Goal: Submit feedback/report problem

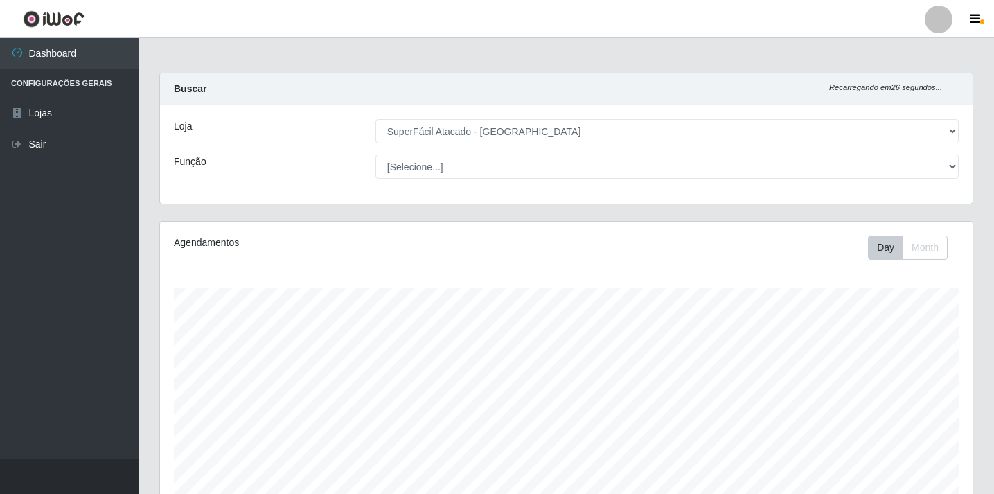
select select "503"
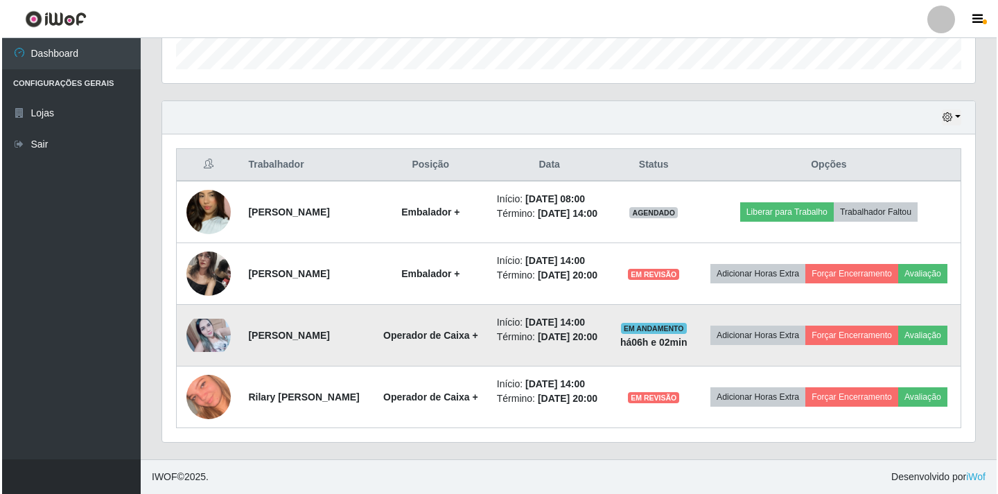
scroll to position [288, 813]
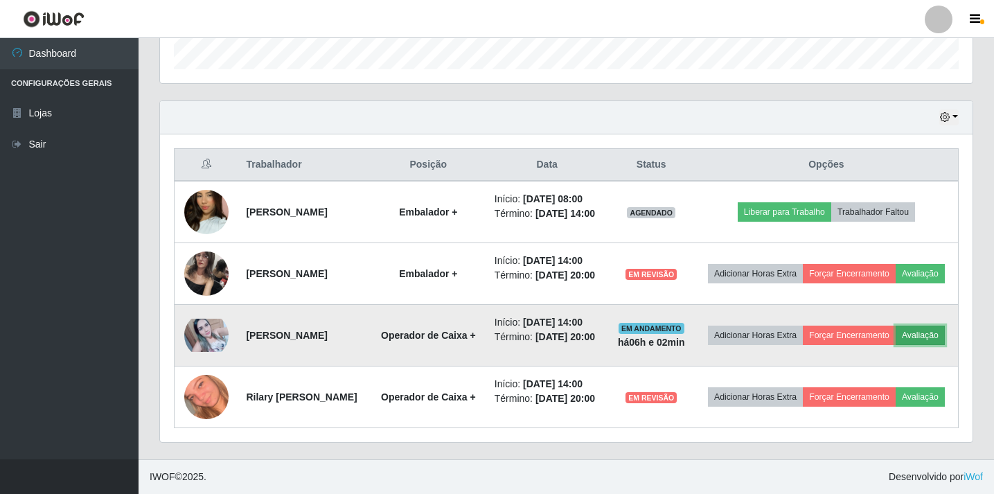
click at [896, 330] on button "Avaliação" at bounding box center [920, 335] width 49 height 19
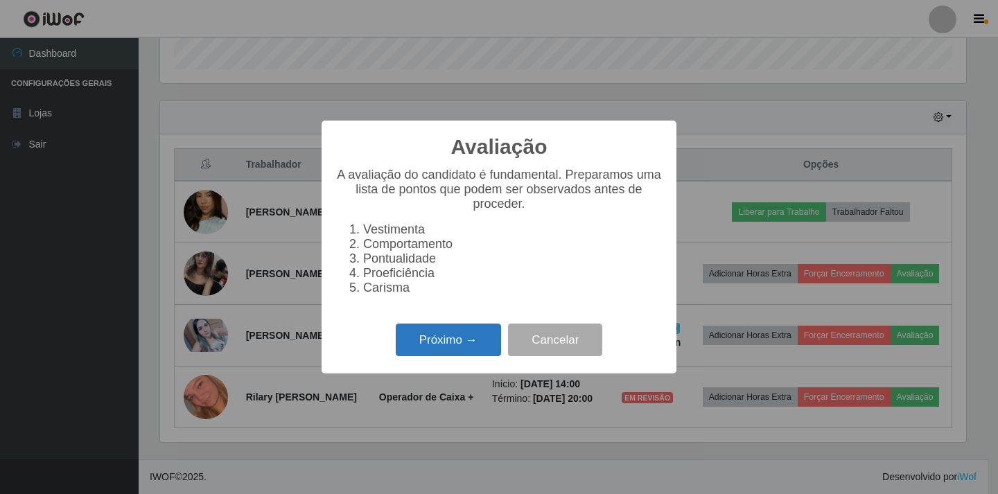
click at [459, 352] on button "Próximo →" at bounding box center [448, 340] width 105 height 33
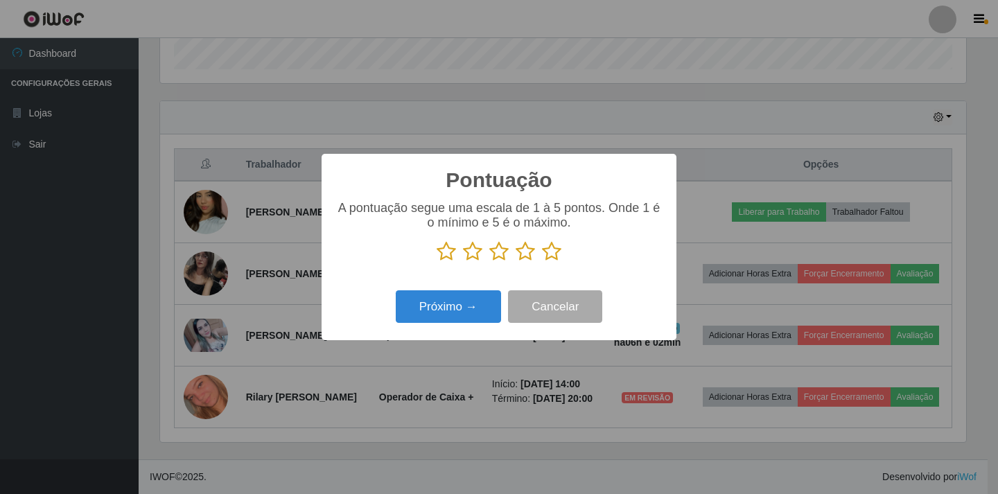
click at [525, 256] on icon at bounding box center [524, 251] width 19 height 21
click at [515, 262] on input "radio" at bounding box center [515, 262] width 0 height 0
click at [460, 317] on button "Próximo →" at bounding box center [448, 306] width 105 height 33
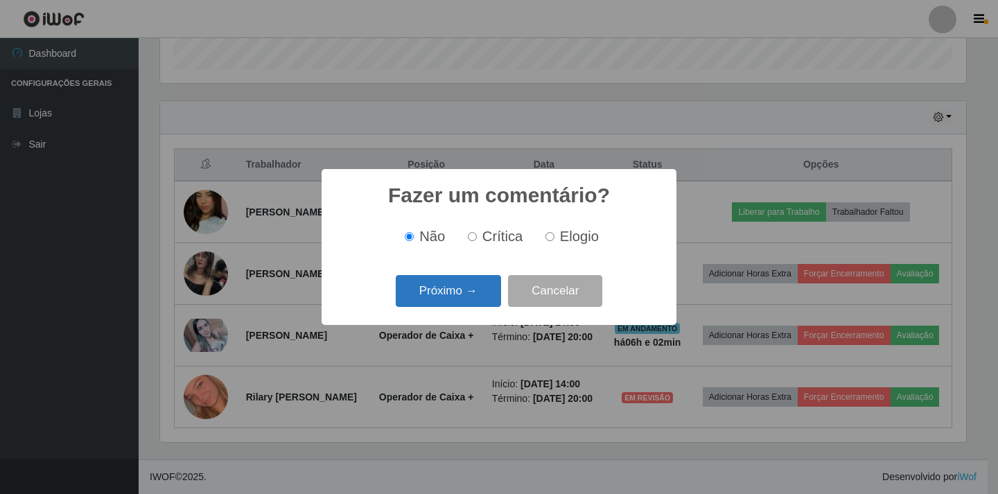
click at [449, 297] on button "Próximo →" at bounding box center [448, 291] width 105 height 33
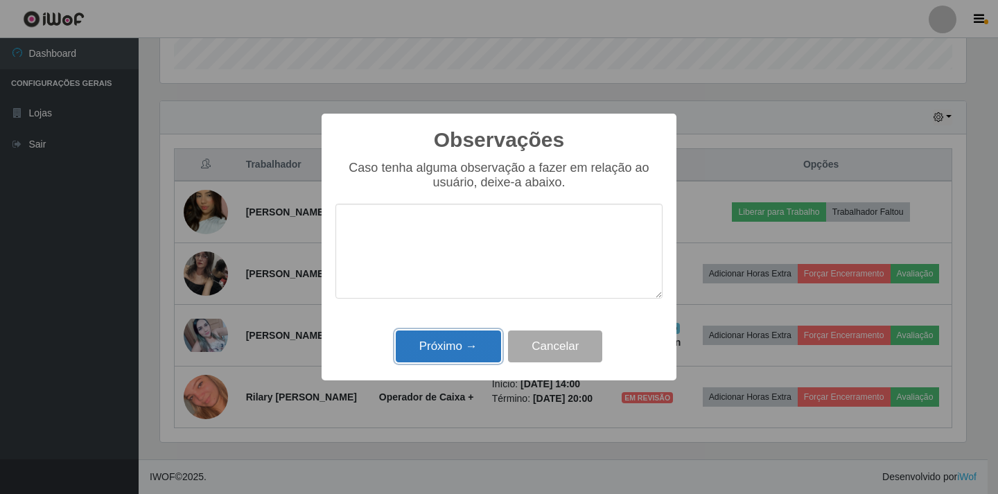
click at [442, 348] on button "Próximo →" at bounding box center [448, 347] width 105 height 33
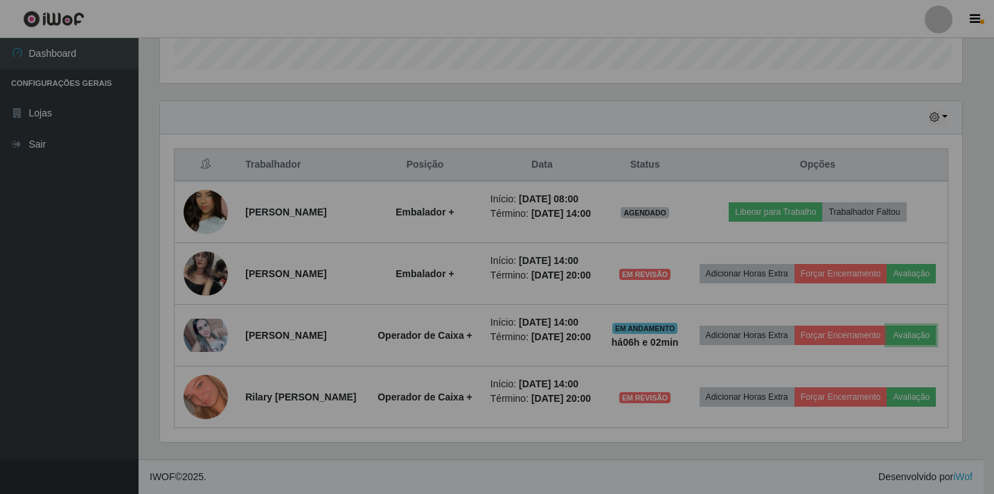
scroll to position [288, 813]
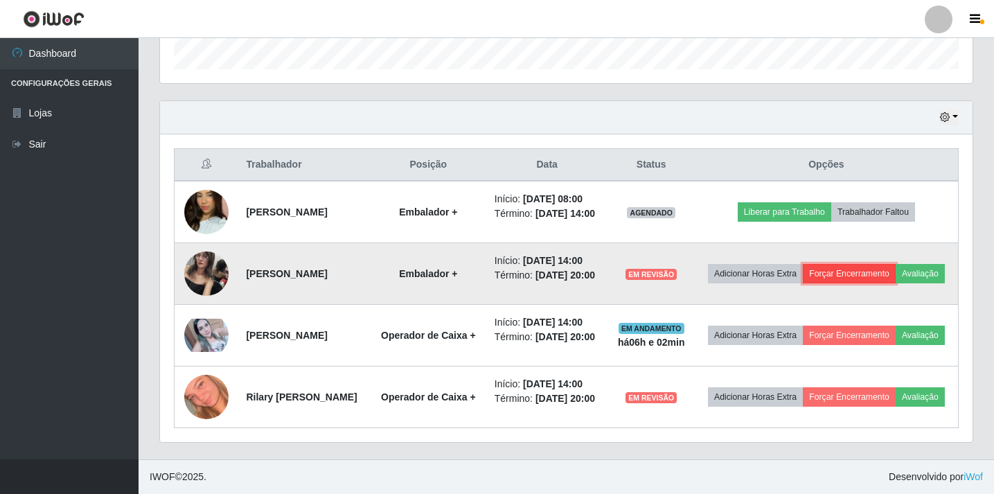
click at [880, 264] on button "Forçar Encerramento" at bounding box center [849, 273] width 93 height 19
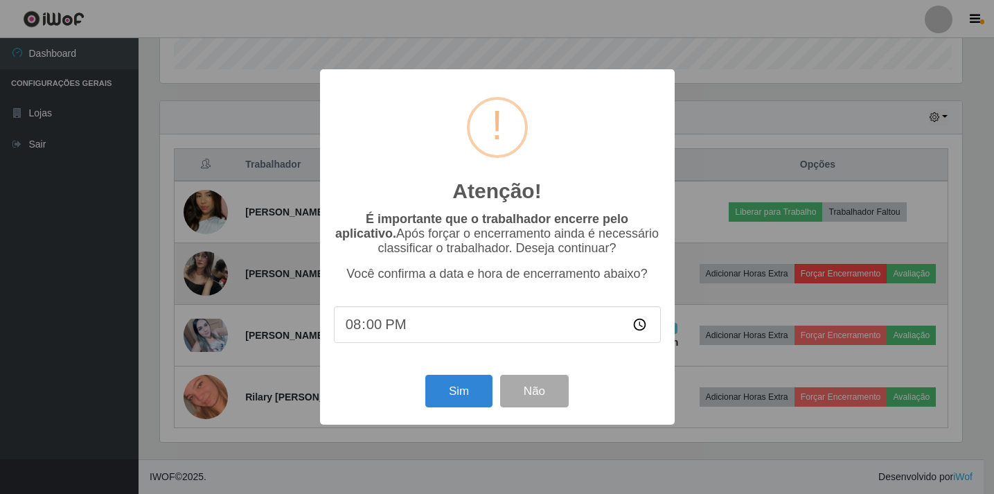
scroll to position [288, 806]
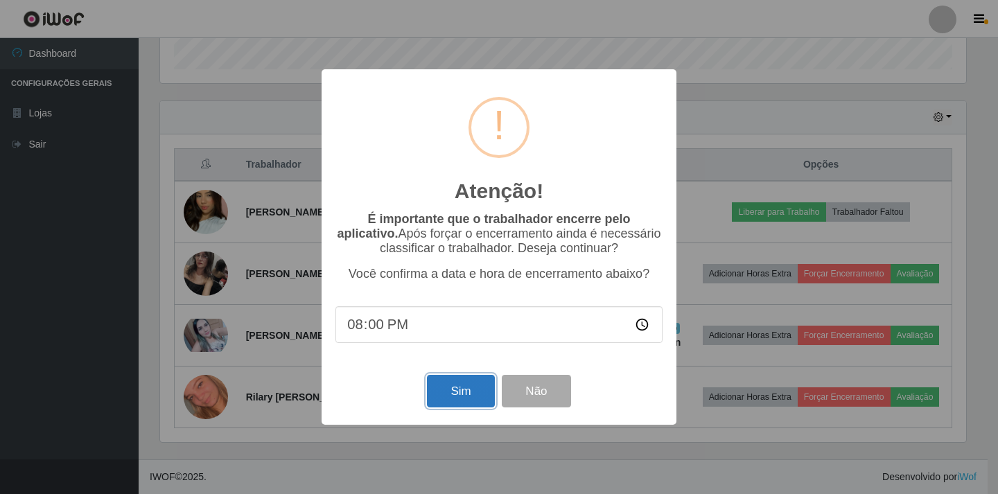
click at [446, 393] on button "Sim" at bounding box center [460, 391] width 67 height 33
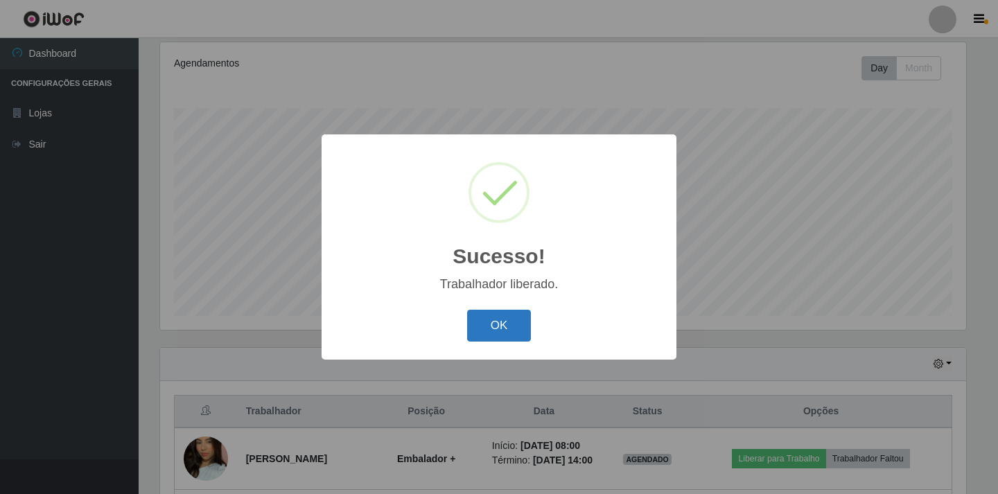
click at [477, 329] on button "OK" at bounding box center [499, 326] width 64 height 33
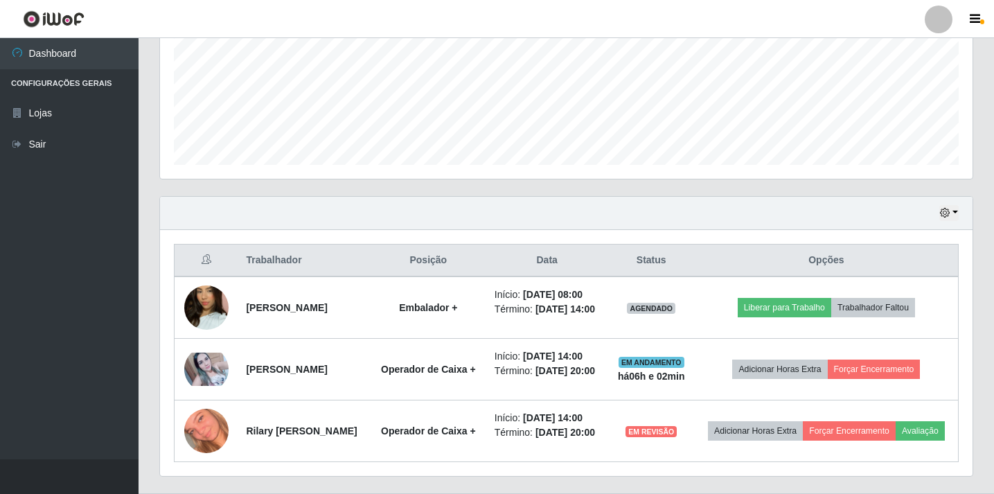
scroll to position [387, 0]
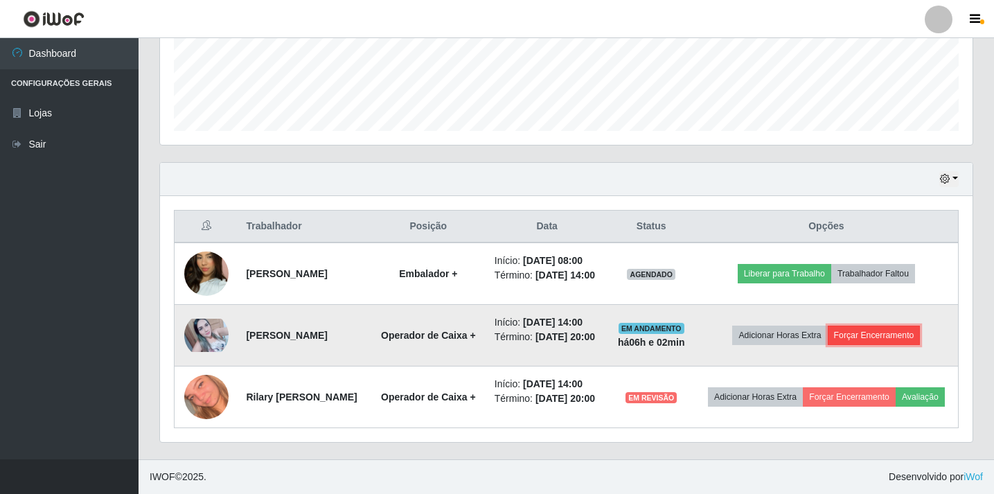
click at [907, 328] on button "Forçar Encerramento" at bounding box center [874, 335] width 93 height 19
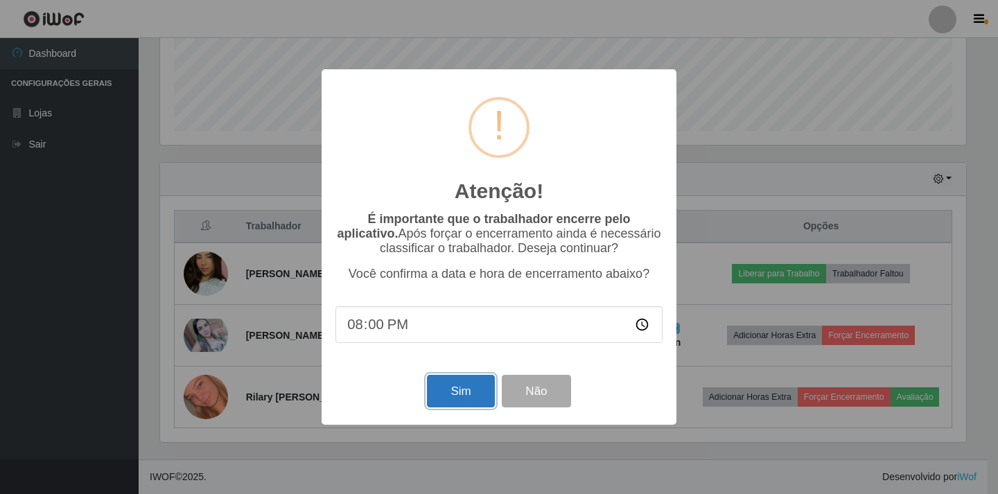
click at [455, 400] on button "Sim" at bounding box center [460, 391] width 67 height 33
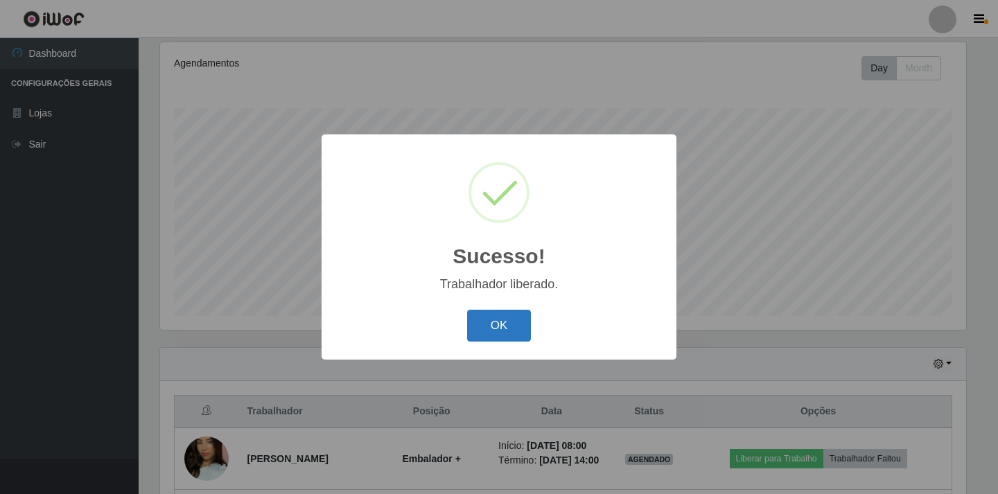
click at [516, 332] on button "OK" at bounding box center [499, 326] width 64 height 33
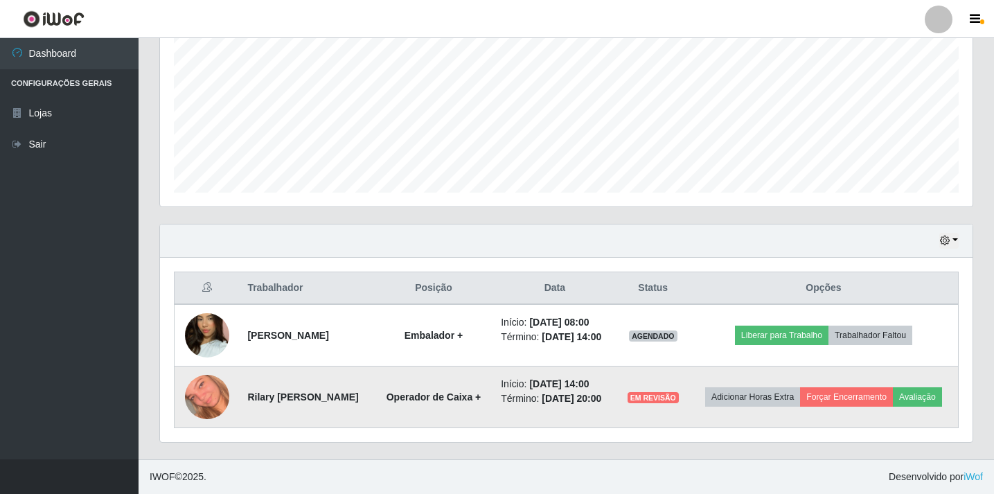
scroll to position [324, 0]
click at [893, 401] on button "Avaliação" at bounding box center [917, 396] width 49 height 19
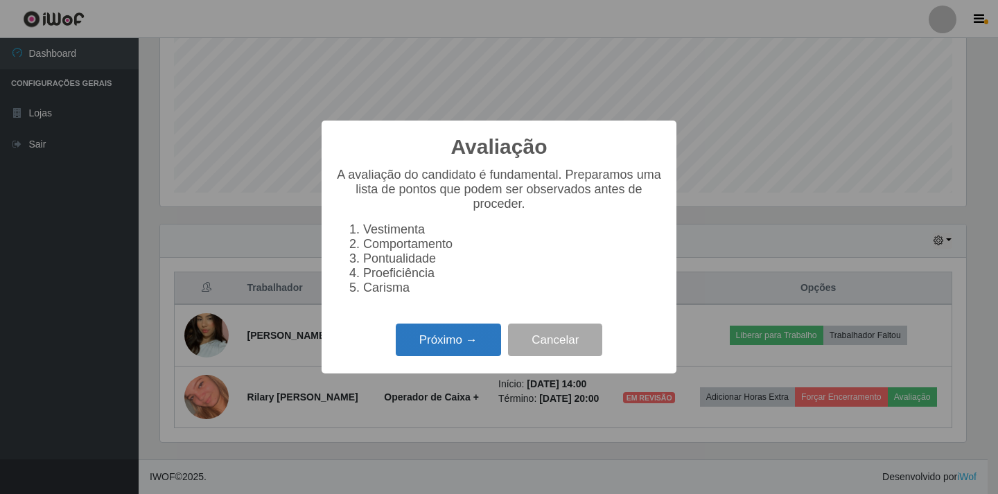
click at [455, 349] on button "Próximo →" at bounding box center [448, 340] width 105 height 33
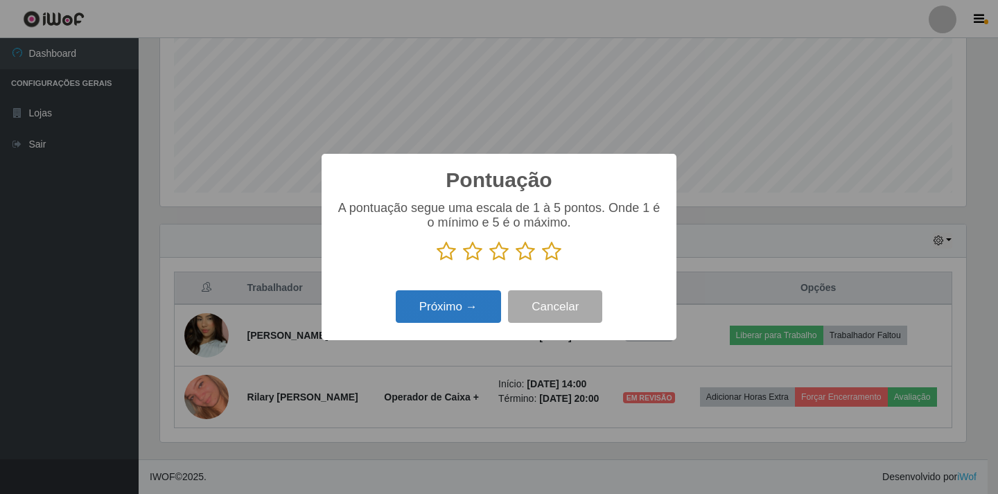
click at [456, 311] on button "Próximo →" at bounding box center [448, 306] width 105 height 33
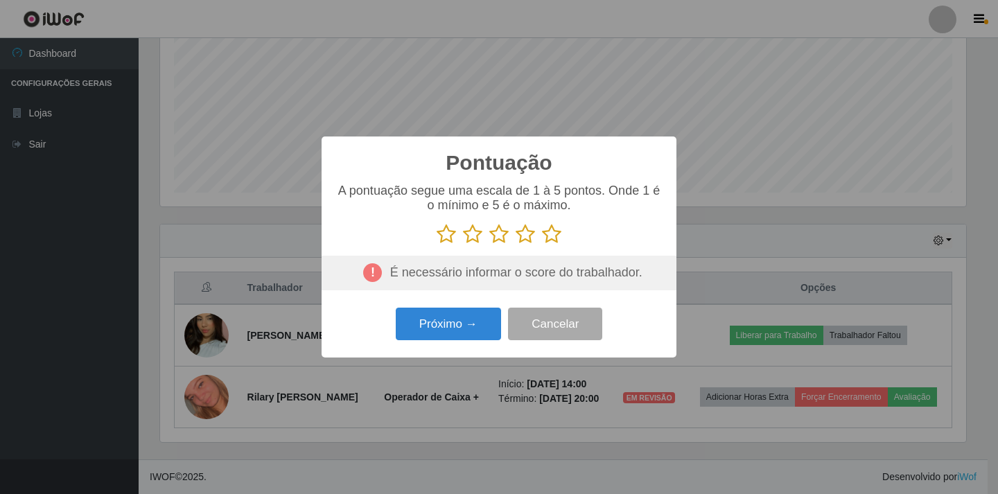
click at [527, 233] on icon at bounding box center [524, 234] width 19 height 21
click at [515, 245] on input "radio" at bounding box center [515, 245] width 0 height 0
click at [433, 326] on button "Próximo →" at bounding box center [448, 324] width 105 height 33
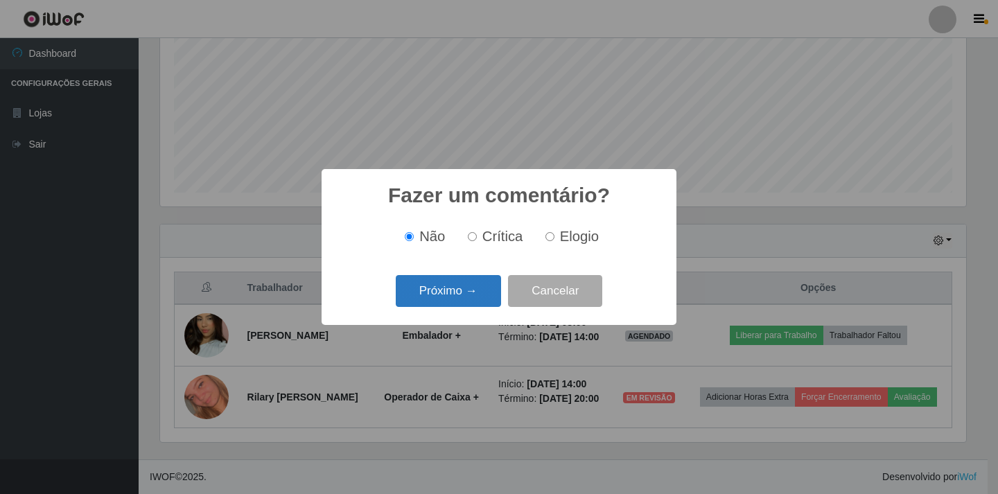
click at [455, 294] on button "Próximo →" at bounding box center [448, 291] width 105 height 33
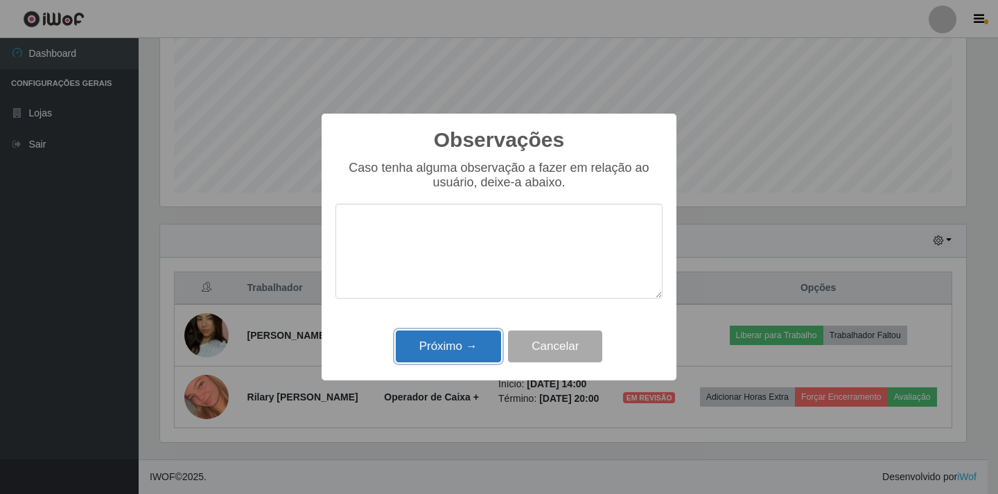
click at [430, 349] on button "Próximo →" at bounding box center [448, 347] width 105 height 33
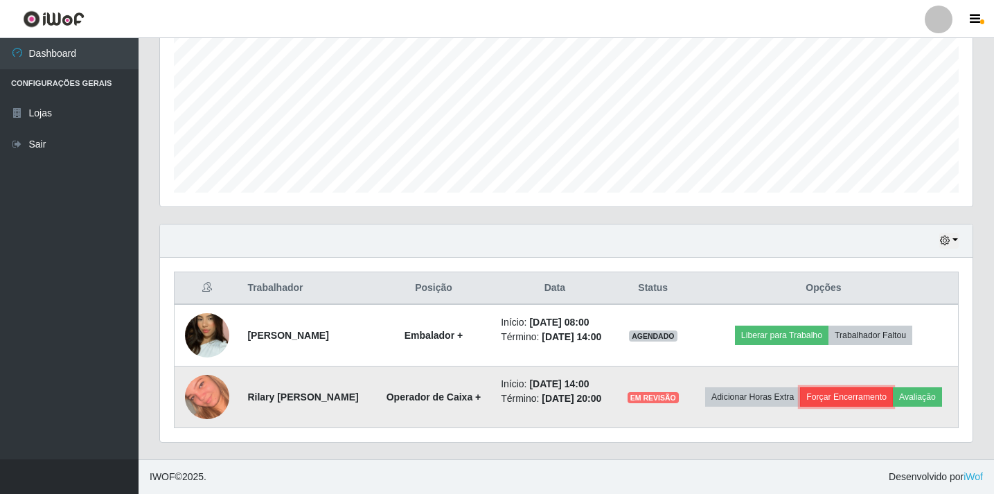
click at [876, 387] on button "Forçar Encerramento" at bounding box center [846, 396] width 93 height 19
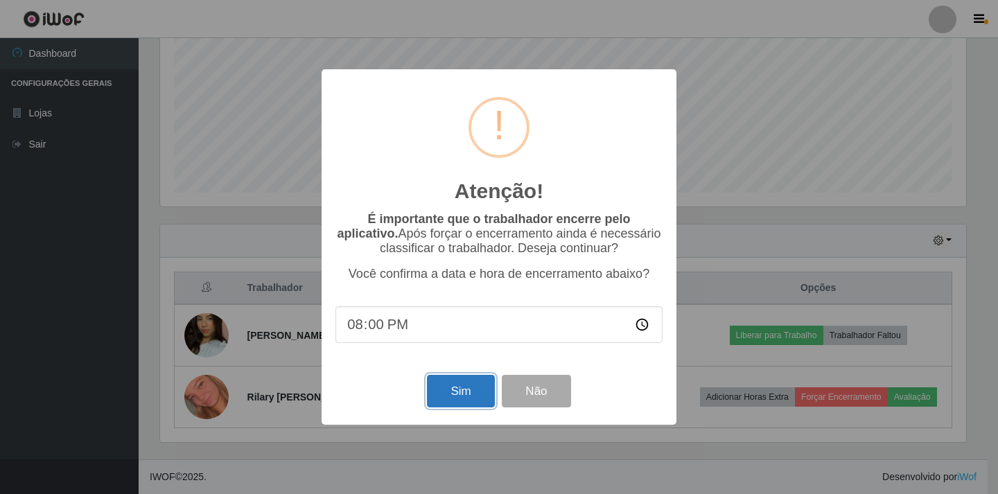
click at [450, 396] on button "Sim" at bounding box center [460, 391] width 67 height 33
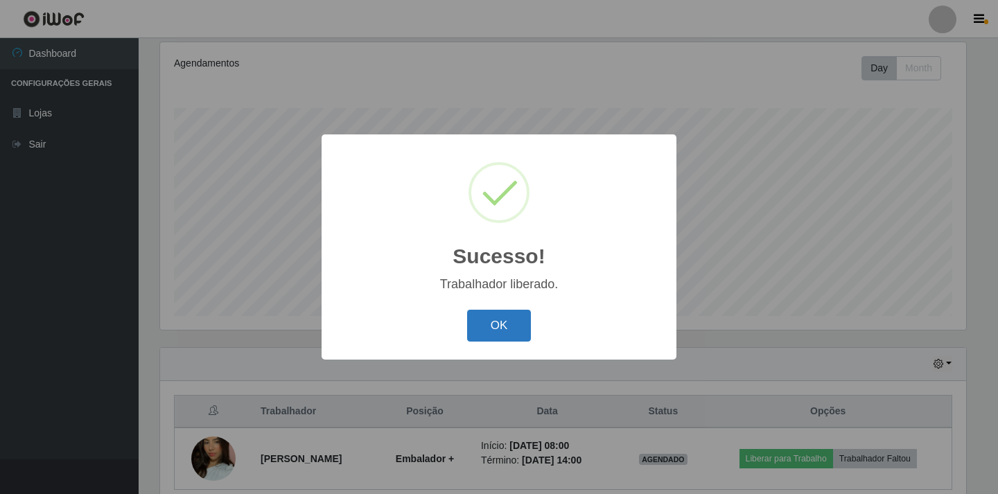
click at [511, 323] on button "OK" at bounding box center [499, 326] width 64 height 33
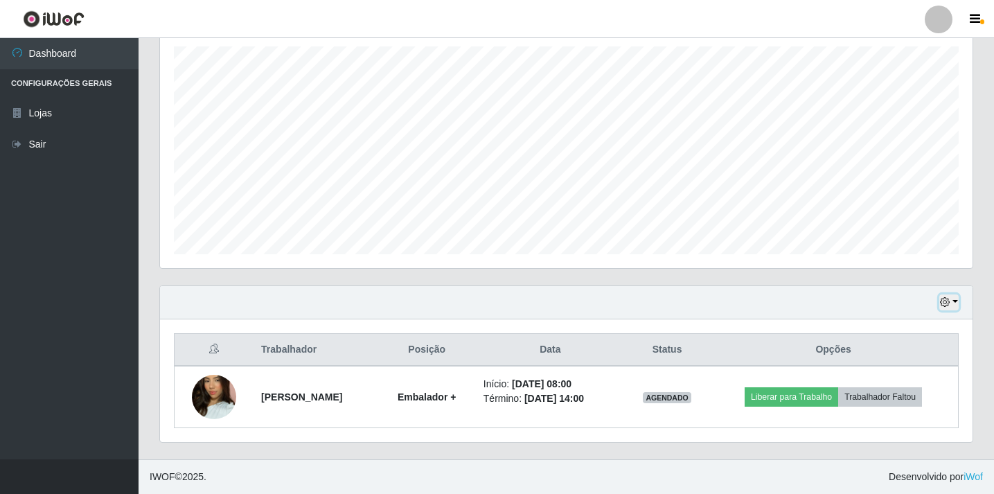
click at [955, 302] on button "button" at bounding box center [949, 302] width 19 height 16
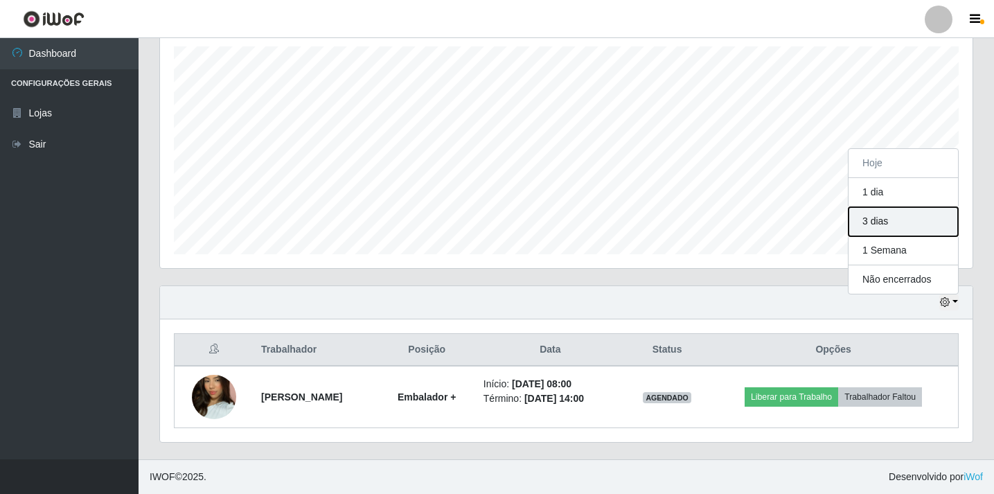
click at [899, 225] on button "3 dias" at bounding box center [903, 221] width 109 height 29
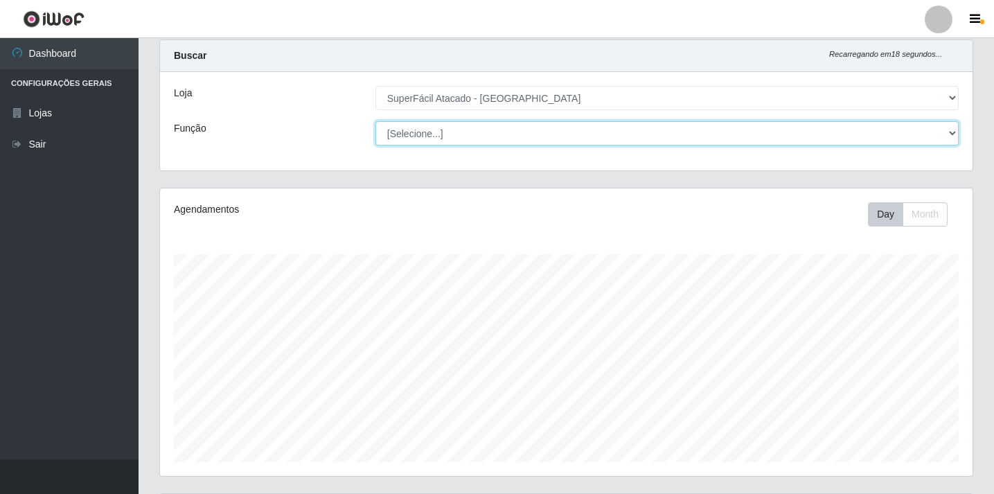
click at [946, 134] on select "[Selecione...] Embalador Embalador + Embalador ++ Operador de Caixa Operador de…" at bounding box center [667, 133] width 583 height 24
click at [376, 121] on select "[Selecione...] Embalador Embalador + Embalador ++ Operador de Caixa Operador de…" at bounding box center [667, 133] width 583 height 24
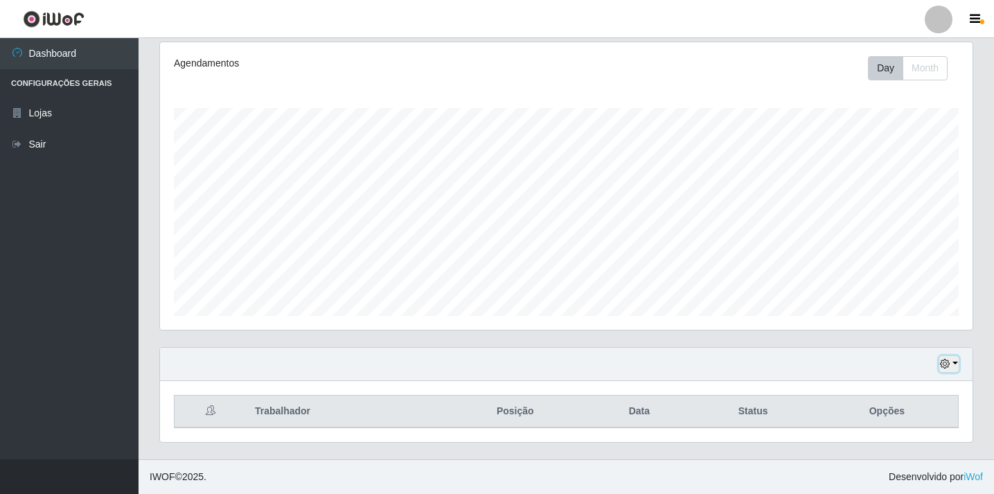
click at [956, 362] on button "button" at bounding box center [949, 364] width 19 height 16
click at [885, 317] on button "1 Semana" at bounding box center [903, 312] width 109 height 29
click at [890, 69] on button "Day" at bounding box center [885, 68] width 35 height 24
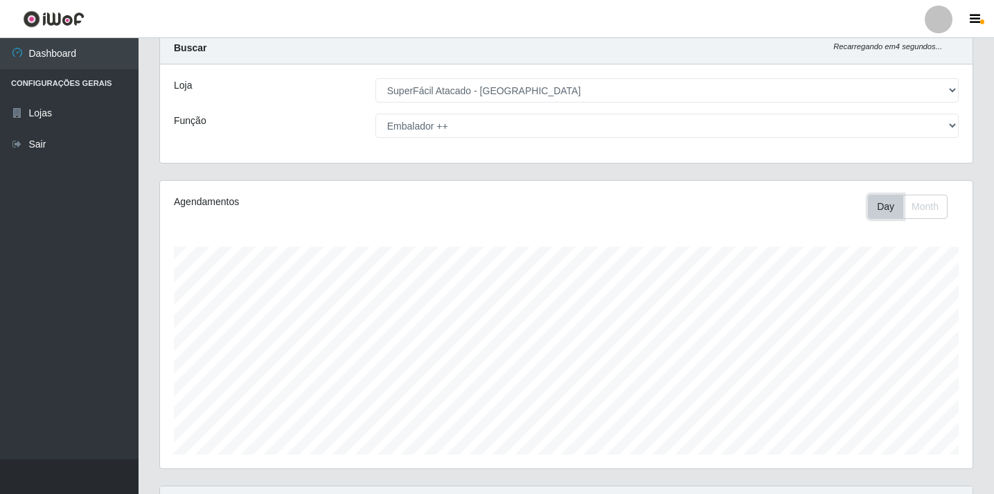
click at [880, 205] on button "Day" at bounding box center [885, 207] width 35 height 24
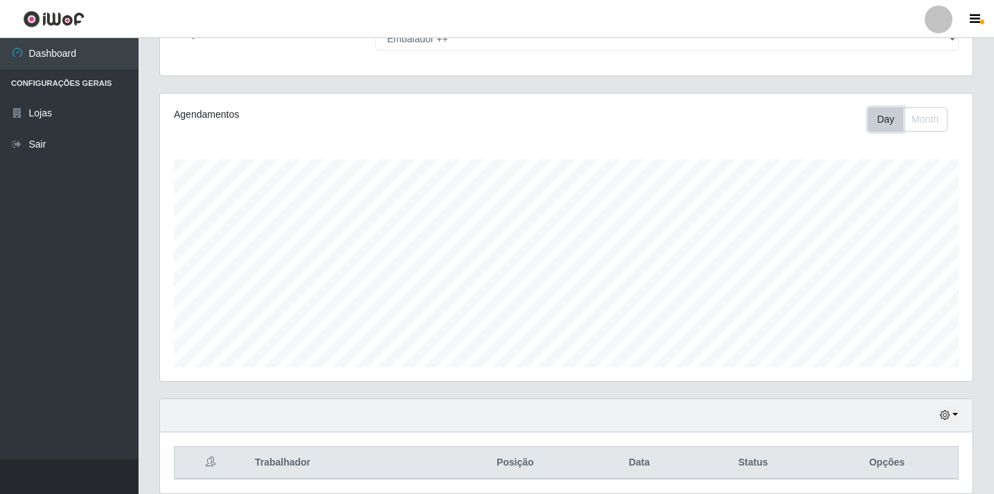
scroll to position [179, 0]
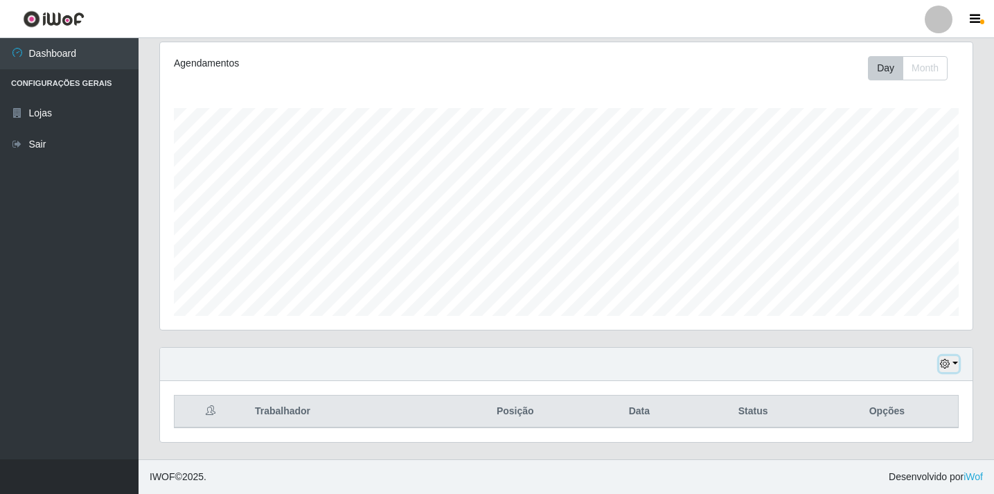
click at [954, 361] on button "button" at bounding box center [949, 364] width 19 height 16
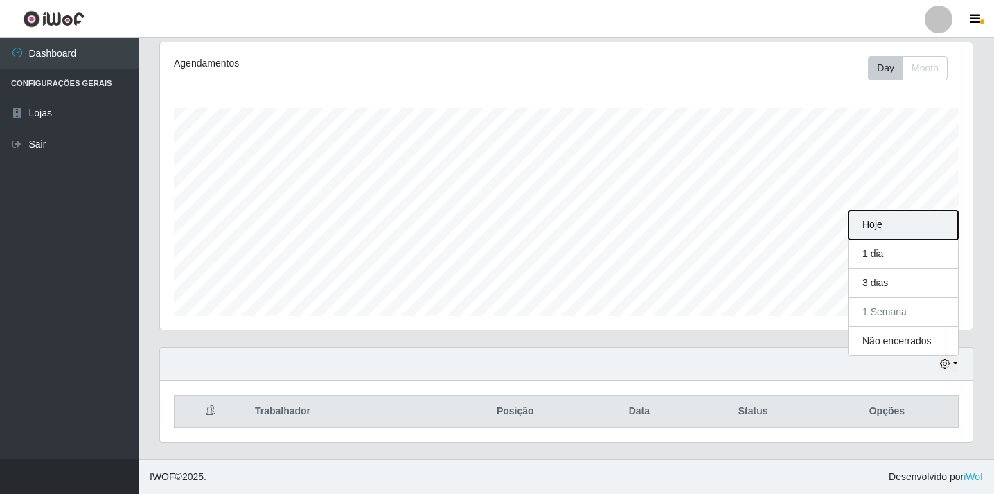
click at [876, 228] on button "Hoje" at bounding box center [903, 225] width 109 height 29
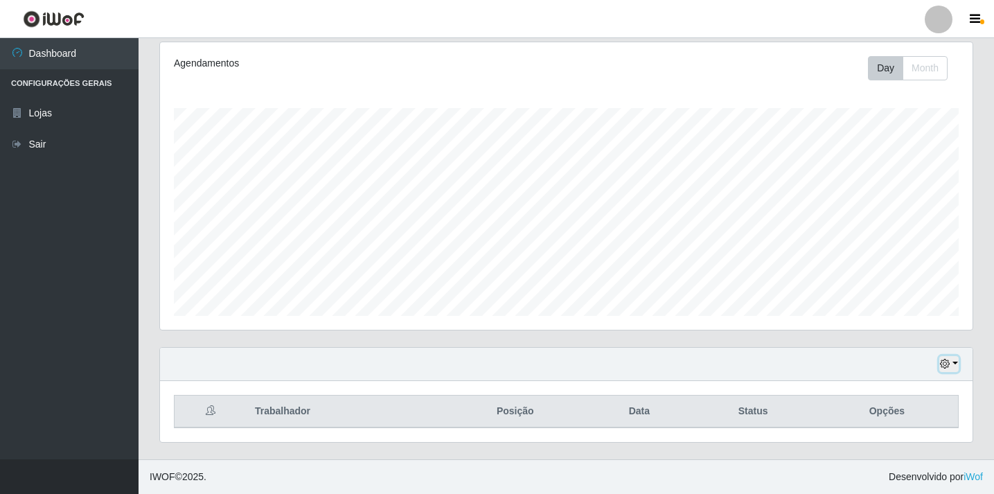
click at [953, 362] on button "button" at bounding box center [949, 364] width 19 height 16
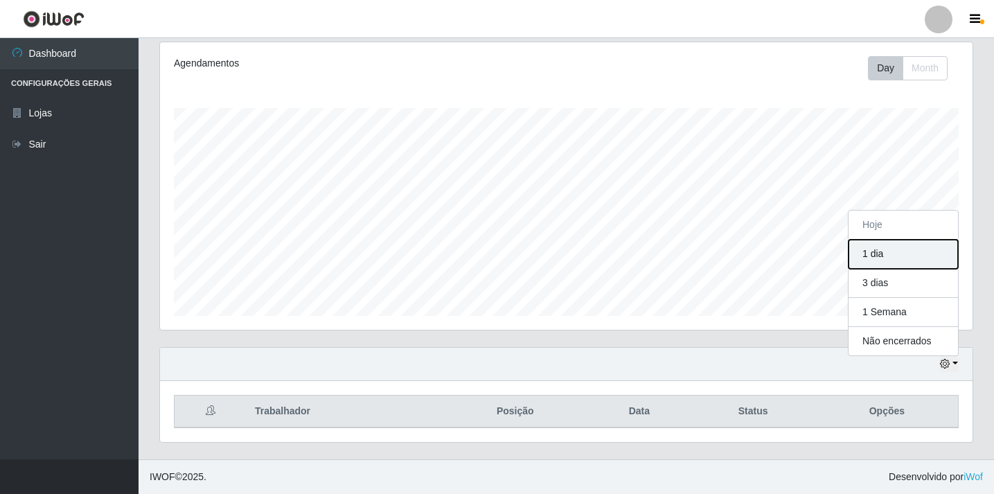
click at [869, 256] on button "1 dia" at bounding box center [903, 254] width 109 height 29
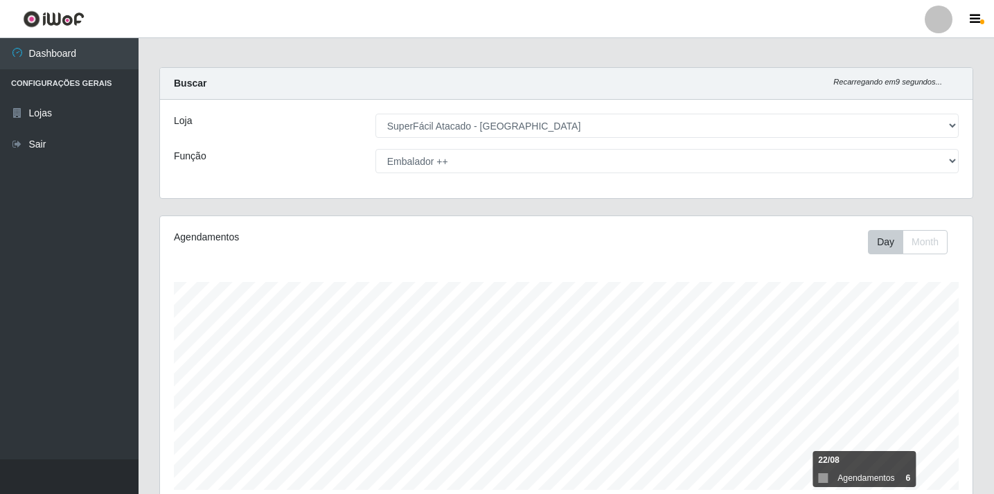
scroll to position [0, 0]
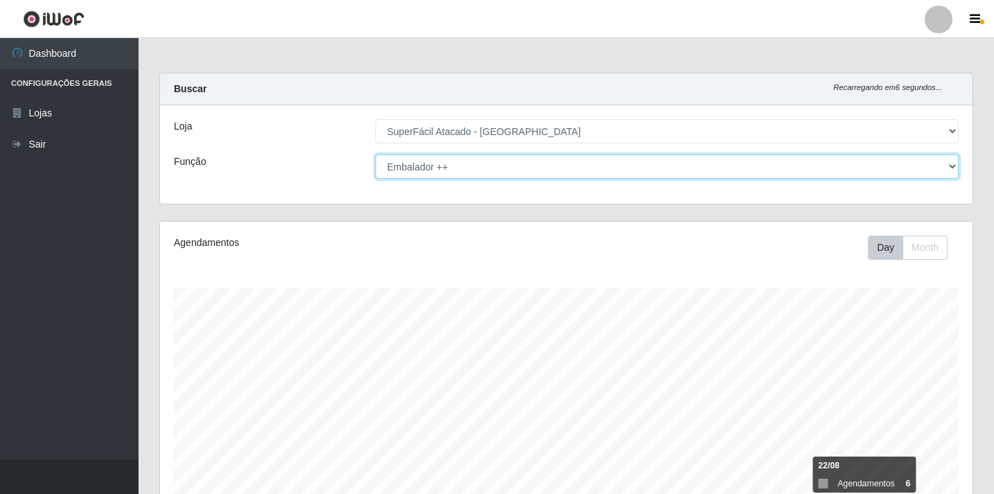
click at [953, 166] on select "[Selecione...] Embalador Embalador + Embalador ++ Operador de Caixa Operador de…" at bounding box center [667, 167] width 583 height 24
select select "[Selecione...]"
click at [376, 155] on select "[Selecione...] Embalador Embalador + Embalador ++ Operador de Caixa Operador de…" at bounding box center [667, 167] width 583 height 24
